Goal: Information Seeking & Learning: Compare options

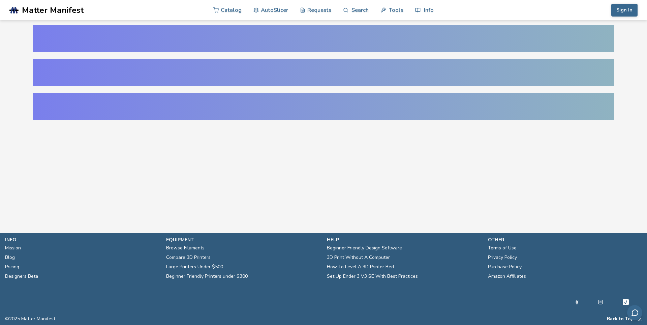
click at [186, 40] on div at bounding box center [323, 38] width 581 height 27
click at [187, 69] on div at bounding box center [323, 72] width 581 height 27
click at [201, 106] on div at bounding box center [323, 106] width 581 height 27
drag, startPoint x: 223, startPoint y: 47, endPoint x: 274, endPoint y: 126, distance: 93.7
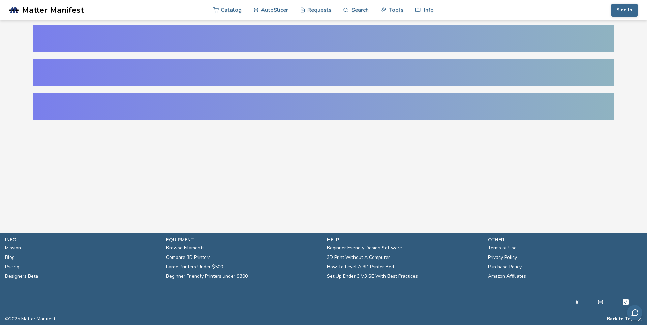
click at [274, 126] on main at bounding box center [323, 106] width 647 height 212
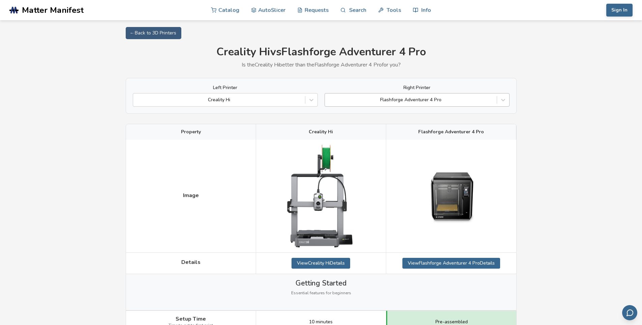
click at [448, 99] on div at bounding box center [410, 99] width 165 height 7
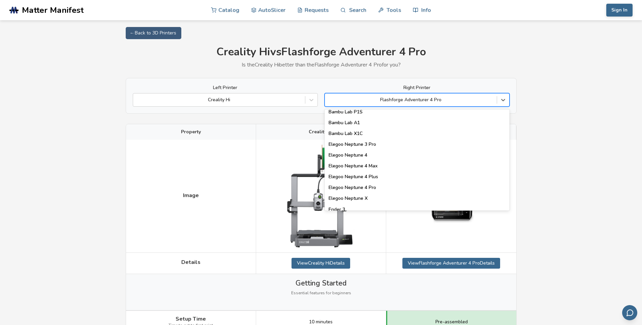
scroll to position [506, 0]
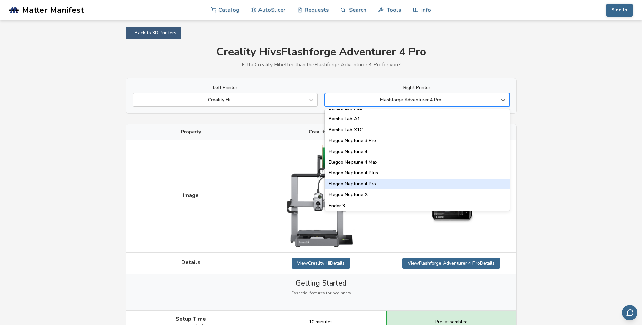
click at [376, 184] on div "Elegoo Neptune 4 Pro" at bounding box center [417, 183] width 185 height 11
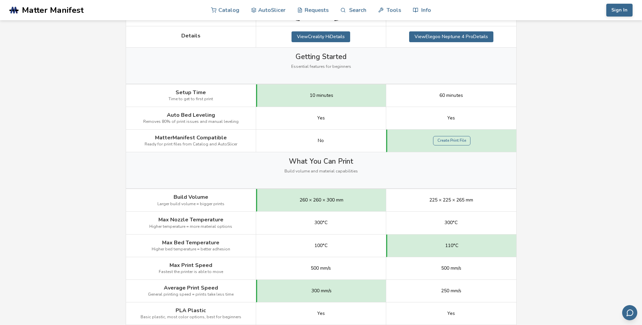
scroll to position [236, 0]
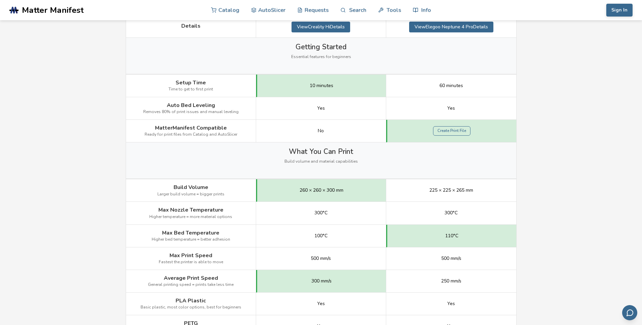
click at [176, 127] on span "MatterManifest Compatible" at bounding box center [191, 128] width 72 height 6
drag, startPoint x: 176, startPoint y: 127, endPoint x: 180, endPoint y: 135, distance: 9.1
click at [180, 135] on div "MatterManifest Compatible Ready for print files from Catalog and AutoSlicer" at bounding box center [191, 131] width 130 height 23
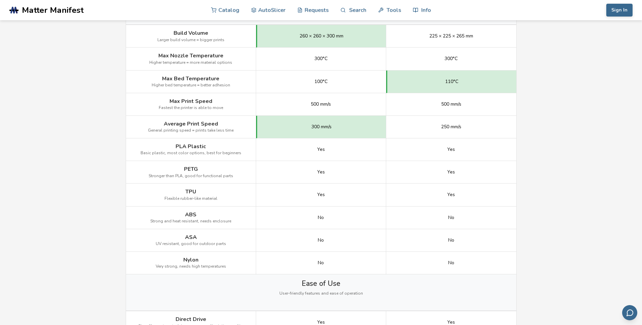
scroll to position [405, 0]
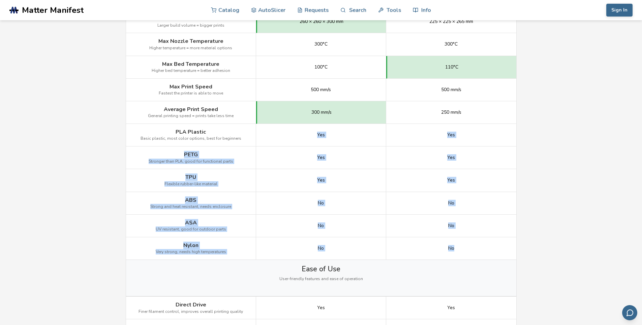
drag, startPoint x: 288, startPoint y: 135, endPoint x: 462, endPoint y: 249, distance: 208.0
click at [0, 0] on div "Image Details View Creality Hi Details View Elegoo Neptune 4 Pro Details Gettin…" at bounding box center [0, 0] width 0 height 0
click at [462, 249] on div "No" at bounding box center [451, 248] width 130 height 23
drag, startPoint x: 476, startPoint y: 249, endPoint x: 228, endPoint y: 187, distance: 255.4
click at [0, 0] on div "Image Details View Creality Hi Details View Elegoo Neptune 4 Pro Details Gettin…" at bounding box center [0, 0] width 0 height 0
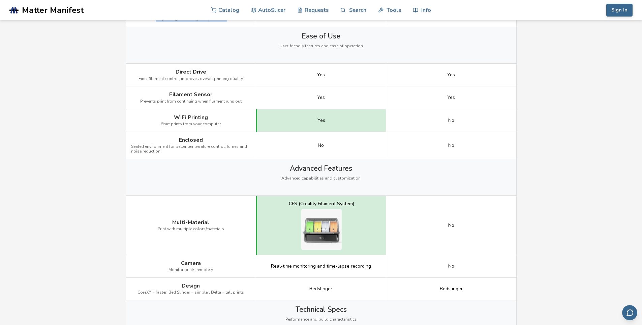
scroll to position [641, 0]
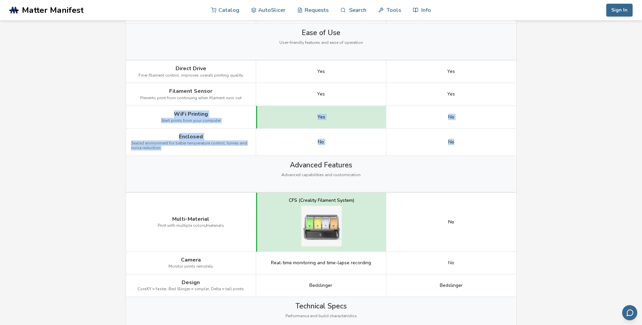
drag, startPoint x: 177, startPoint y: 107, endPoint x: 477, endPoint y: 148, distance: 303.2
click at [0, 0] on div "Image Details View Creality Hi Details View Elegoo Neptune 4 Pro Details Gettin…" at bounding box center [0, 0] width 0 height 0
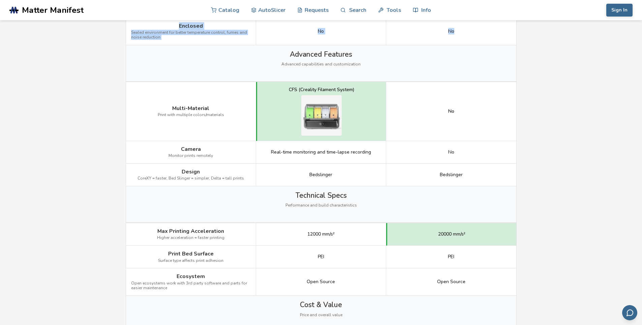
scroll to position [742, 0]
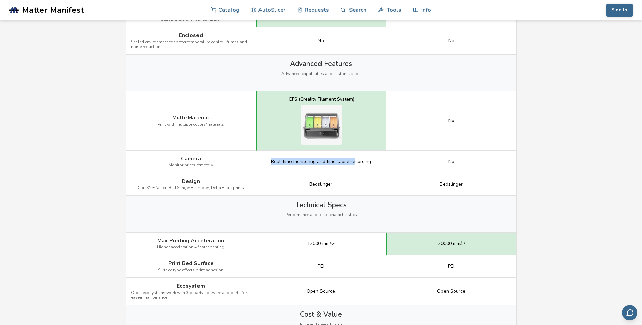
drag, startPoint x: 271, startPoint y: 162, endPoint x: 354, endPoint y: 161, distance: 82.6
click at [354, 161] on span "Real-time monitoring and time-lapse recording" at bounding box center [321, 161] width 100 height 5
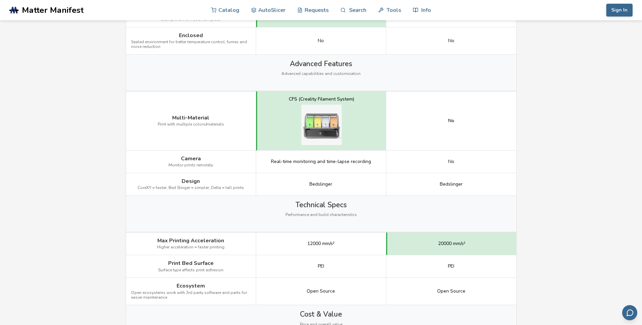
click at [318, 187] on span "Bedslinger" at bounding box center [321, 183] width 23 height 5
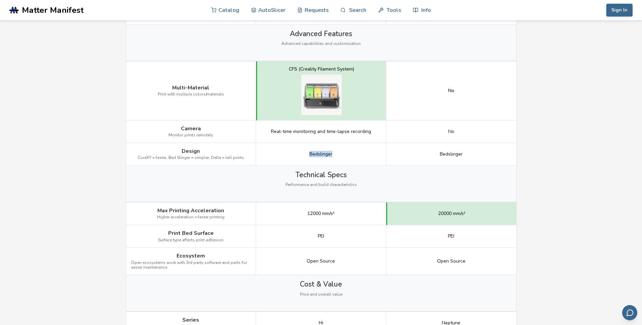
scroll to position [910, 0]
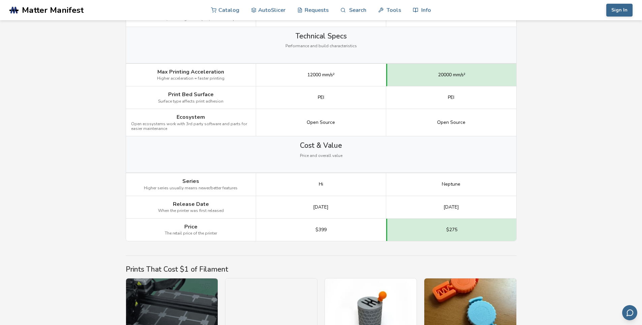
click at [206, 77] on span "Higher acceleration = faster printing" at bounding box center [190, 78] width 67 height 5
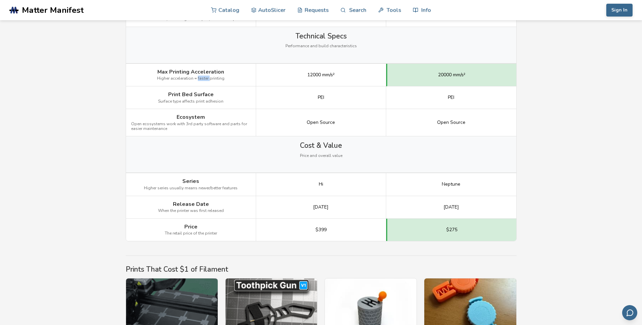
click at [206, 77] on span "Higher acceleration = faster printing" at bounding box center [190, 78] width 67 height 5
drag, startPoint x: 206, startPoint y: 77, endPoint x: 203, endPoint y: 74, distance: 4.8
click at [203, 74] on div "Max Printing Acceleration Higher acceleration = faster printing" at bounding box center [191, 75] width 130 height 23
click at [302, 71] on div "12000 mm/s²" at bounding box center [321, 75] width 130 height 23
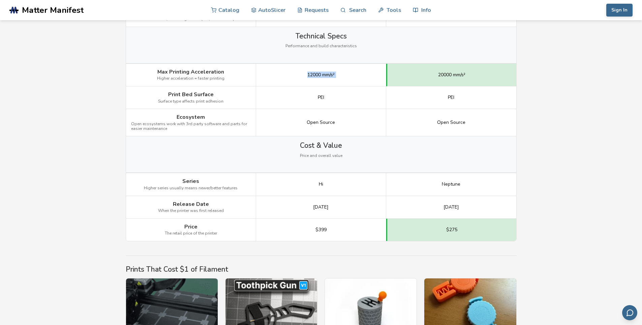
click at [302, 71] on div "12000 mm/s²" at bounding box center [321, 75] width 130 height 23
click at [455, 80] on div "20000 mm/s²" at bounding box center [451, 75] width 130 height 23
drag, startPoint x: 455, startPoint y: 80, endPoint x: 274, endPoint y: 72, distance: 180.9
click at [0, 0] on div "Max Printing Acceleration Higher acceleration = faster printing 12000 mm/s² 200…" at bounding box center [0, 0] width 0 height 0
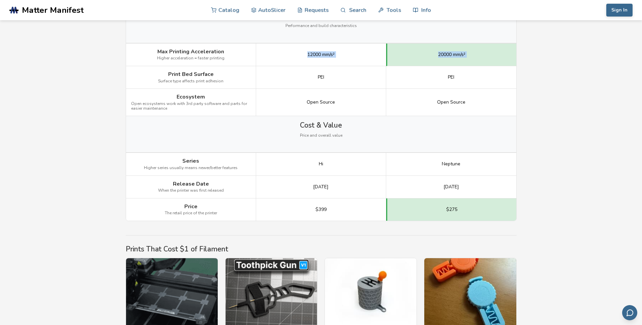
scroll to position [978, 0]
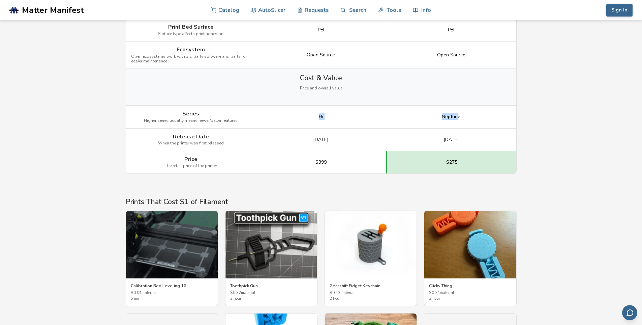
drag, startPoint x: 309, startPoint y: 116, endPoint x: 458, endPoint y: 113, distance: 149.4
click at [0, 0] on div "Series Higher series usually means newer/better features Hi Neptune" at bounding box center [0, 0] width 0 height 0
click at [321, 132] on div "[DATE]" at bounding box center [321, 139] width 130 height 23
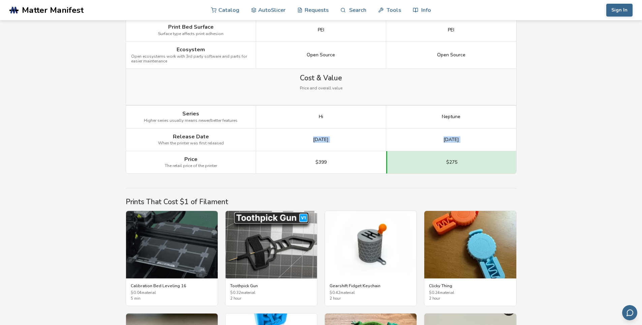
drag, startPoint x: 321, startPoint y: 132, endPoint x: 417, endPoint y: 134, distance: 95.8
click at [0, 0] on div "Release Date When the printer was first released [DATE] [DATE]" at bounding box center [0, 0] width 0 height 0
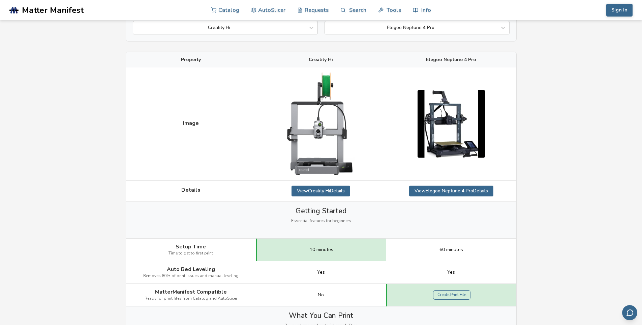
scroll to position [0, 0]
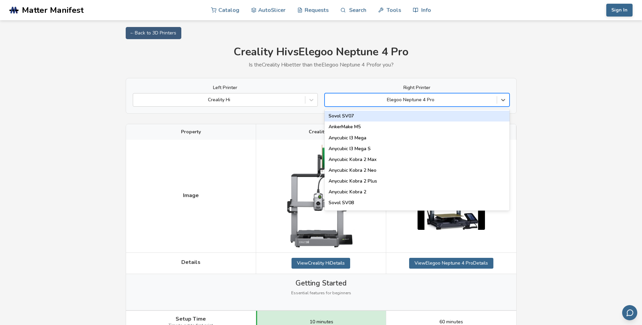
drag, startPoint x: 433, startPoint y: 92, endPoint x: 359, endPoint y: 55, distance: 82.8
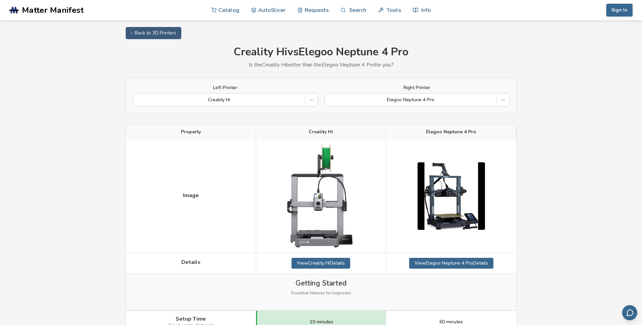
click at [358, 54] on h1 "Creality Hi vs Elegoo Neptune 4 Pro" at bounding box center [321, 52] width 391 height 12
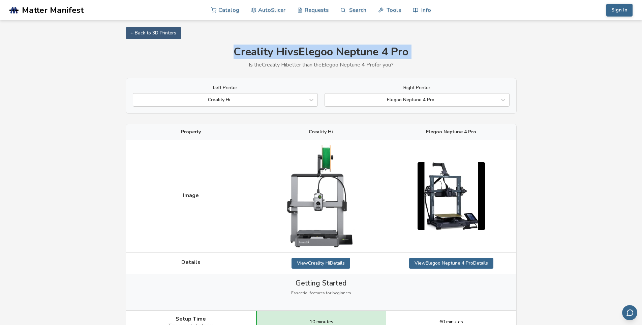
click at [358, 54] on h1 "Creality Hi vs Elegoo Neptune 4 Pro" at bounding box center [321, 52] width 391 height 12
